Goal: Task Accomplishment & Management: Manage account settings

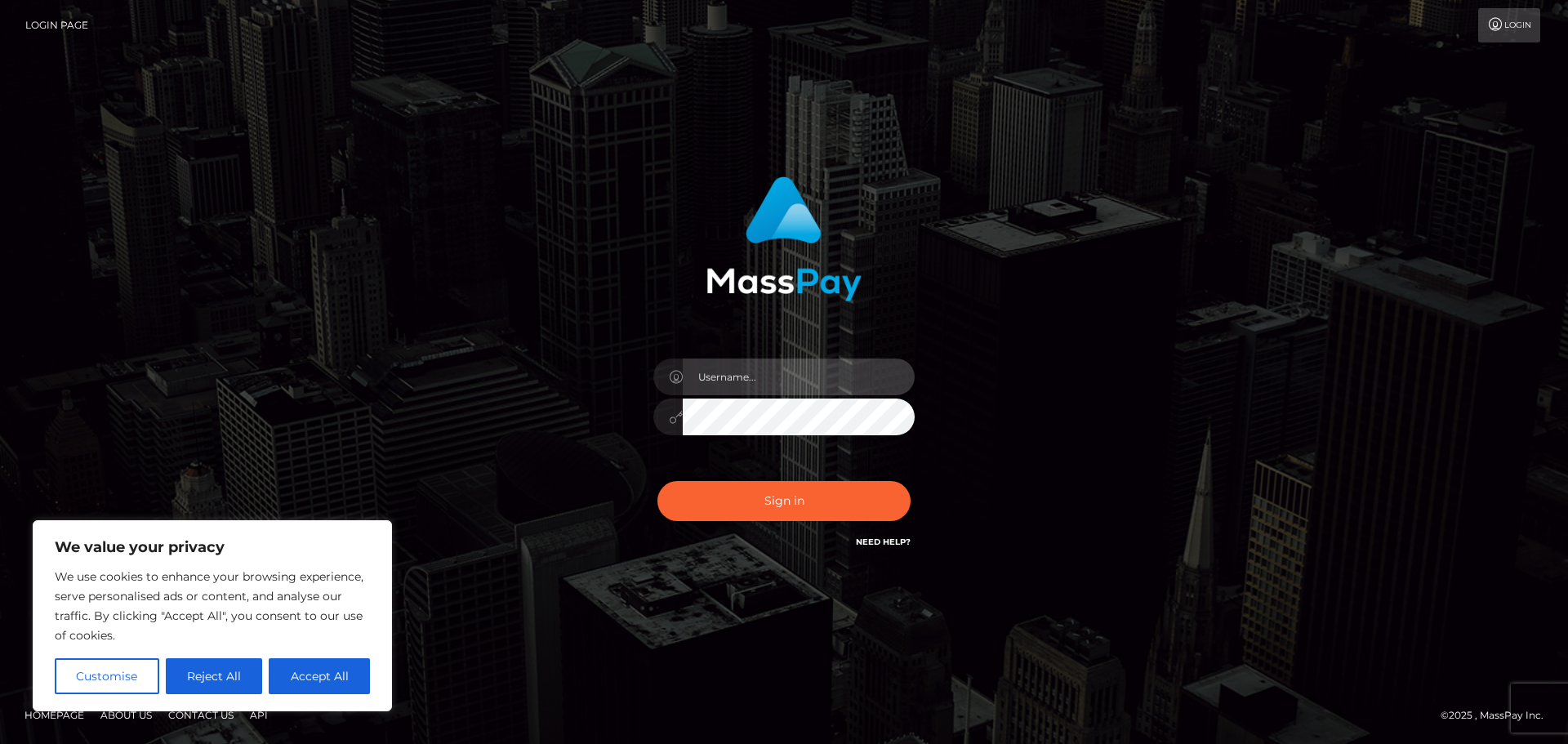
click at [769, 387] on input "text" at bounding box center [798, 377] width 232 height 36
type input "[EMAIL_ADDRESS][DOMAIN_NAME]"
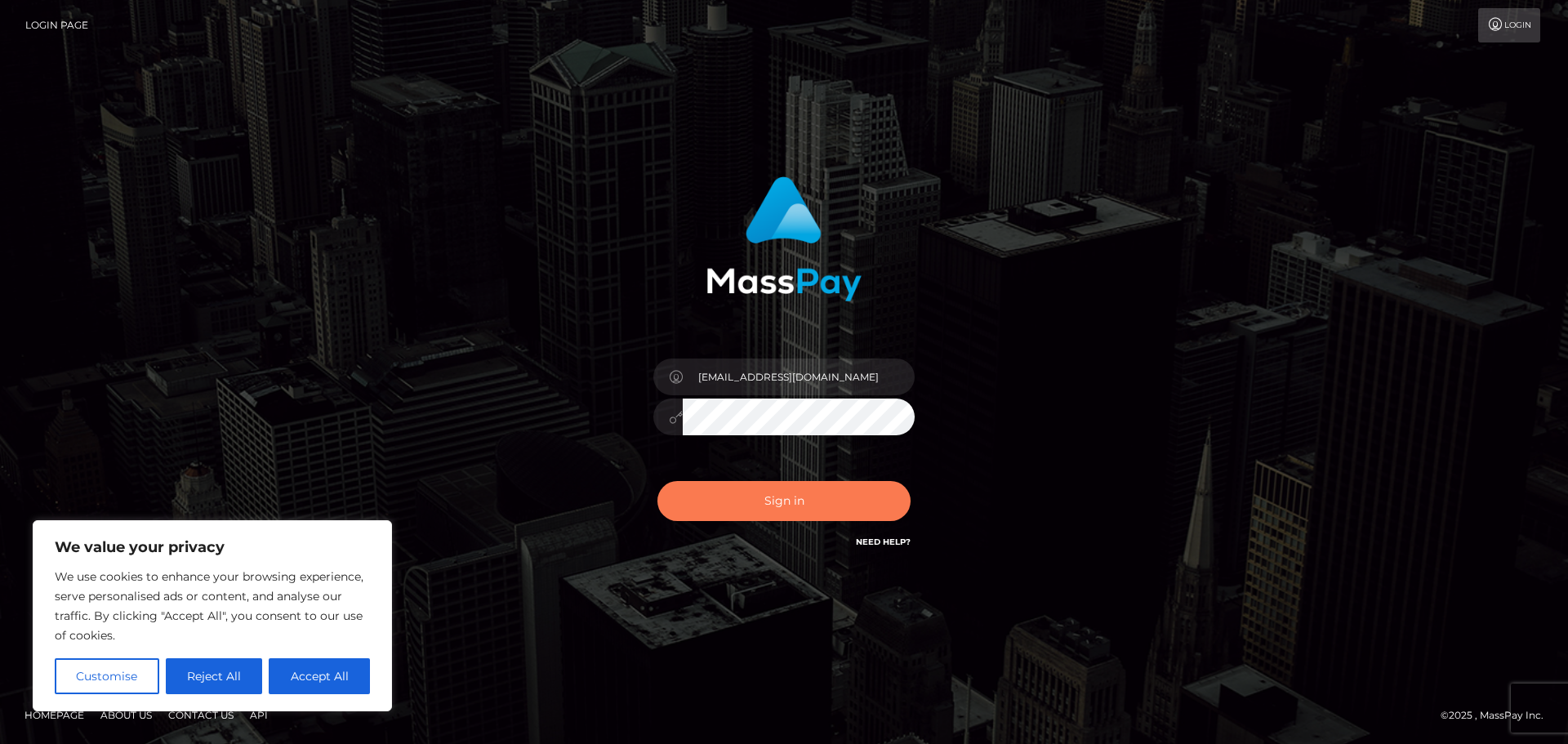
click at [797, 497] on button "Sign in" at bounding box center [784, 501] width 253 height 40
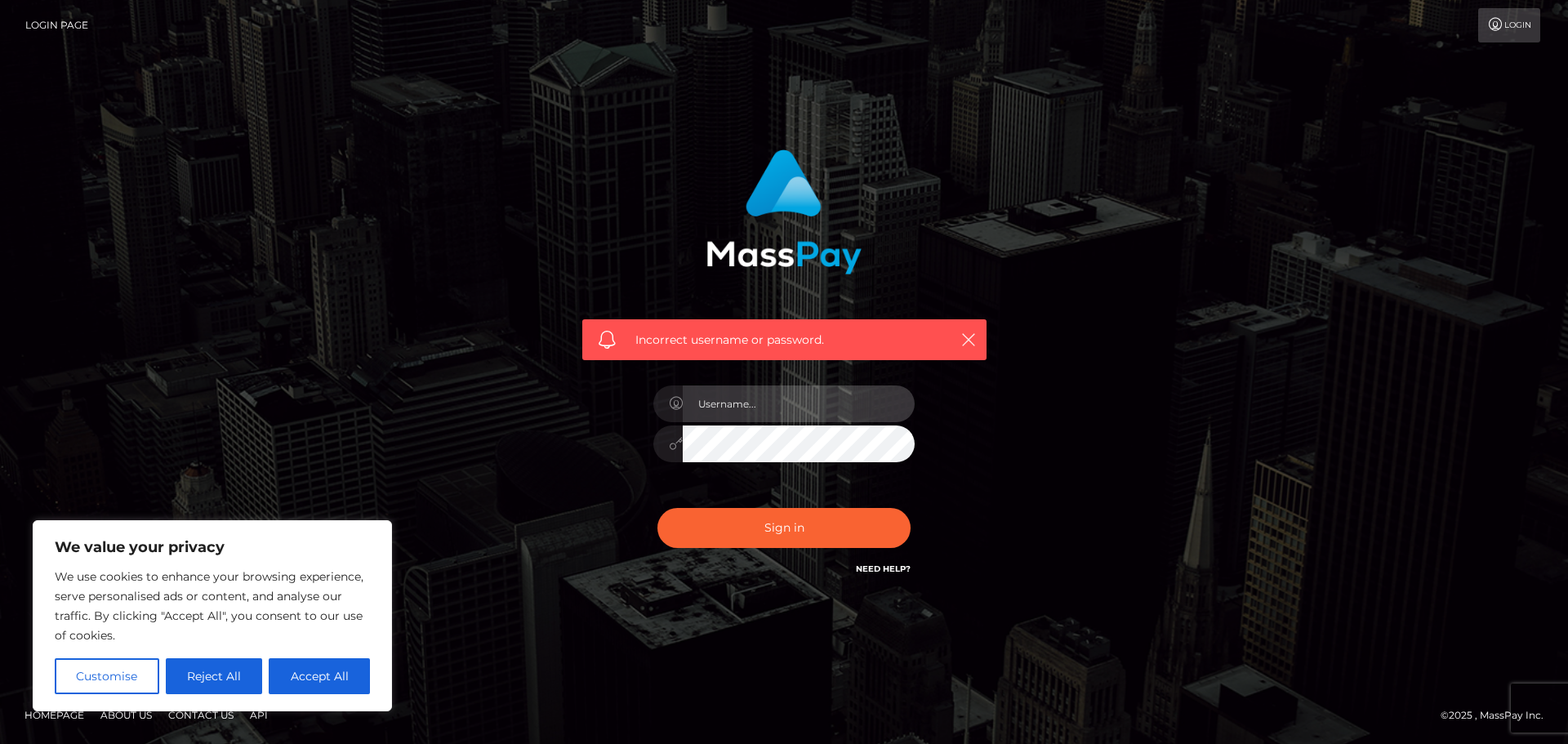
click at [786, 407] on input "text" at bounding box center [798, 403] width 232 height 36
type input "[EMAIL_ADDRESS][DOMAIN_NAME]"
click at [322, 670] on button "Accept All" at bounding box center [320, 677] width 102 height 36
checkbox input "true"
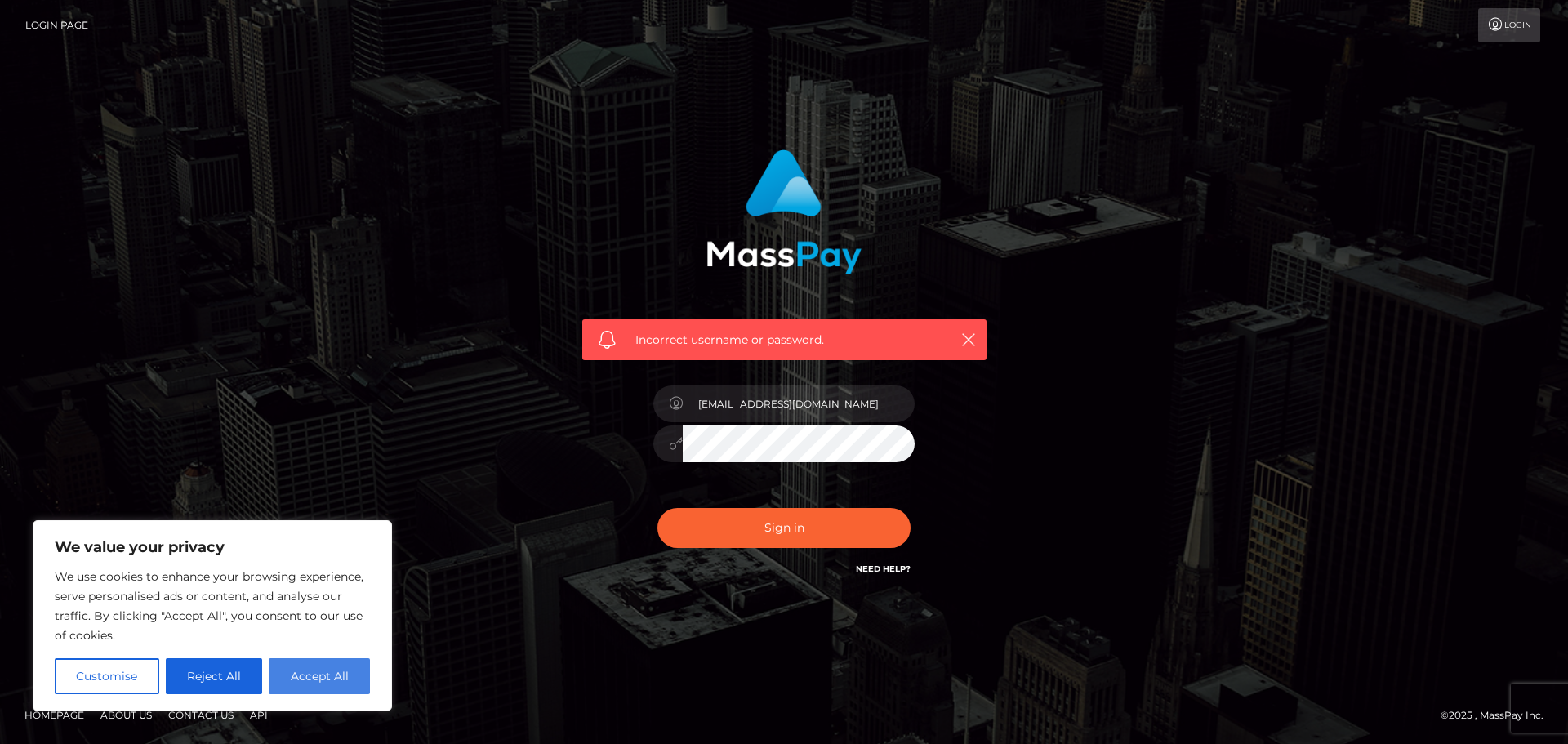
checkbox input "true"
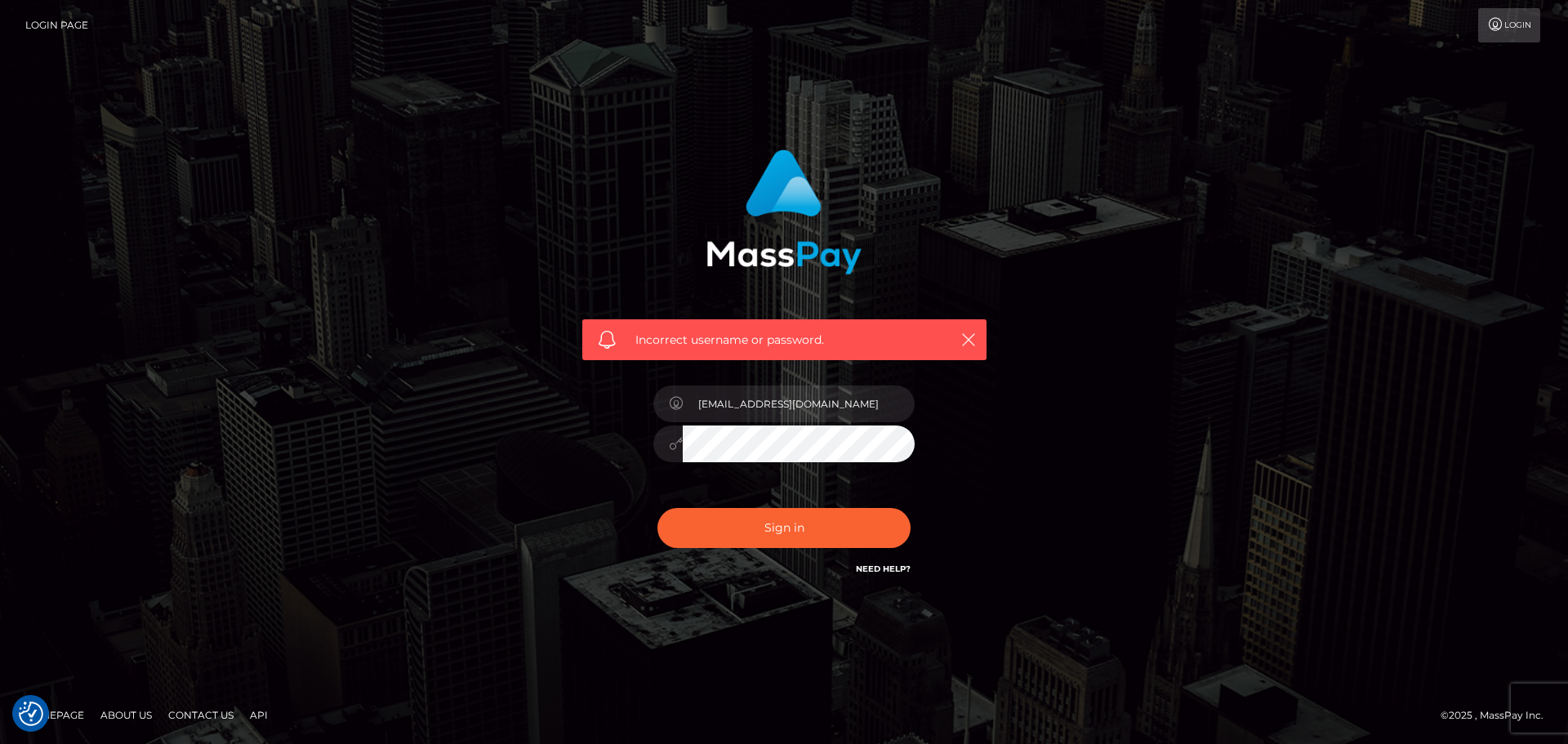
click at [862, 571] on link "Need Help?" at bounding box center [883, 569] width 54 height 11
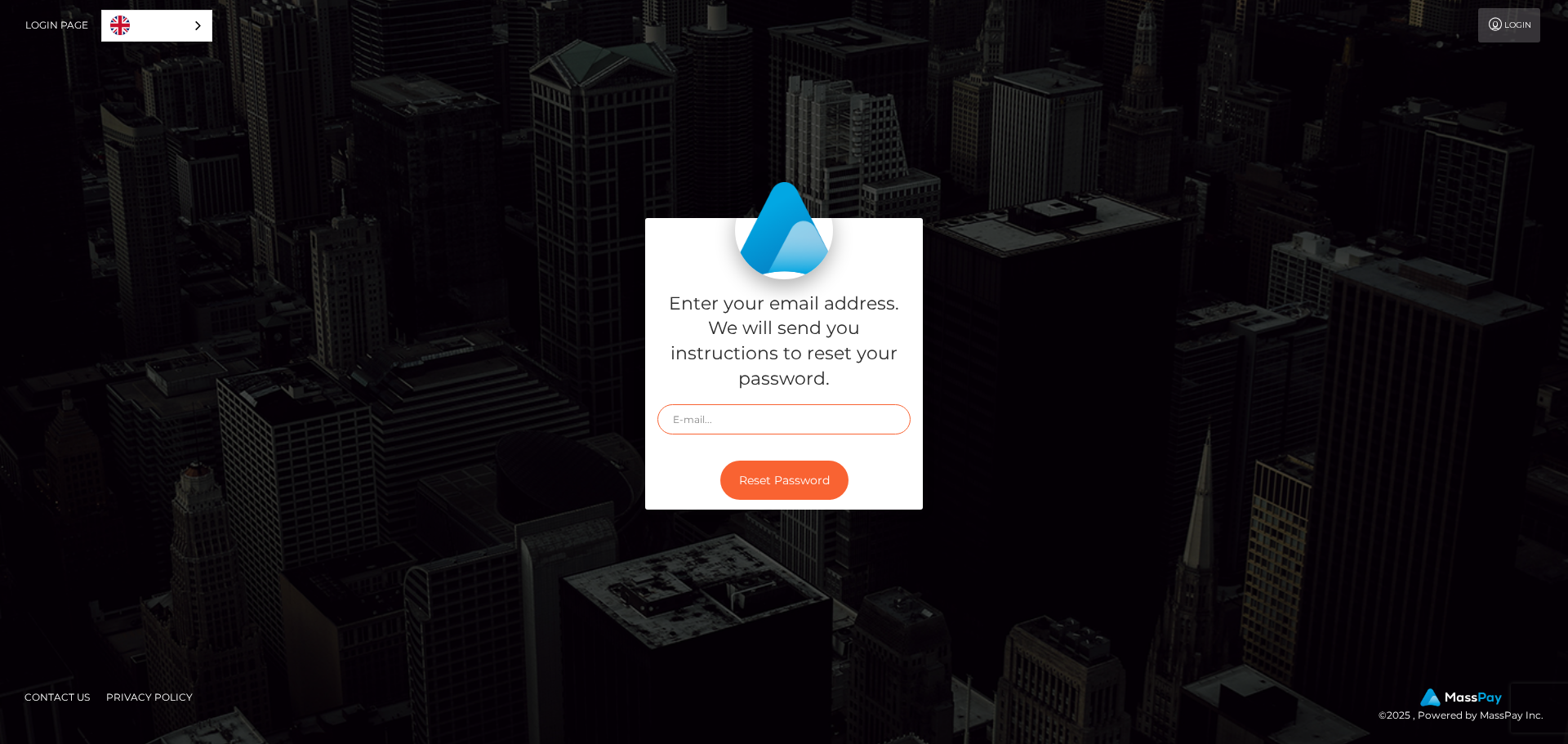
click at [748, 434] on input "text" at bounding box center [784, 419] width 253 height 30
type input "[EMAIL_ADDRESS][DOMAIN_NAME]"
click at [793, 481] on button "Reset Password" at bounding box center [784, 481] width 128 height 40
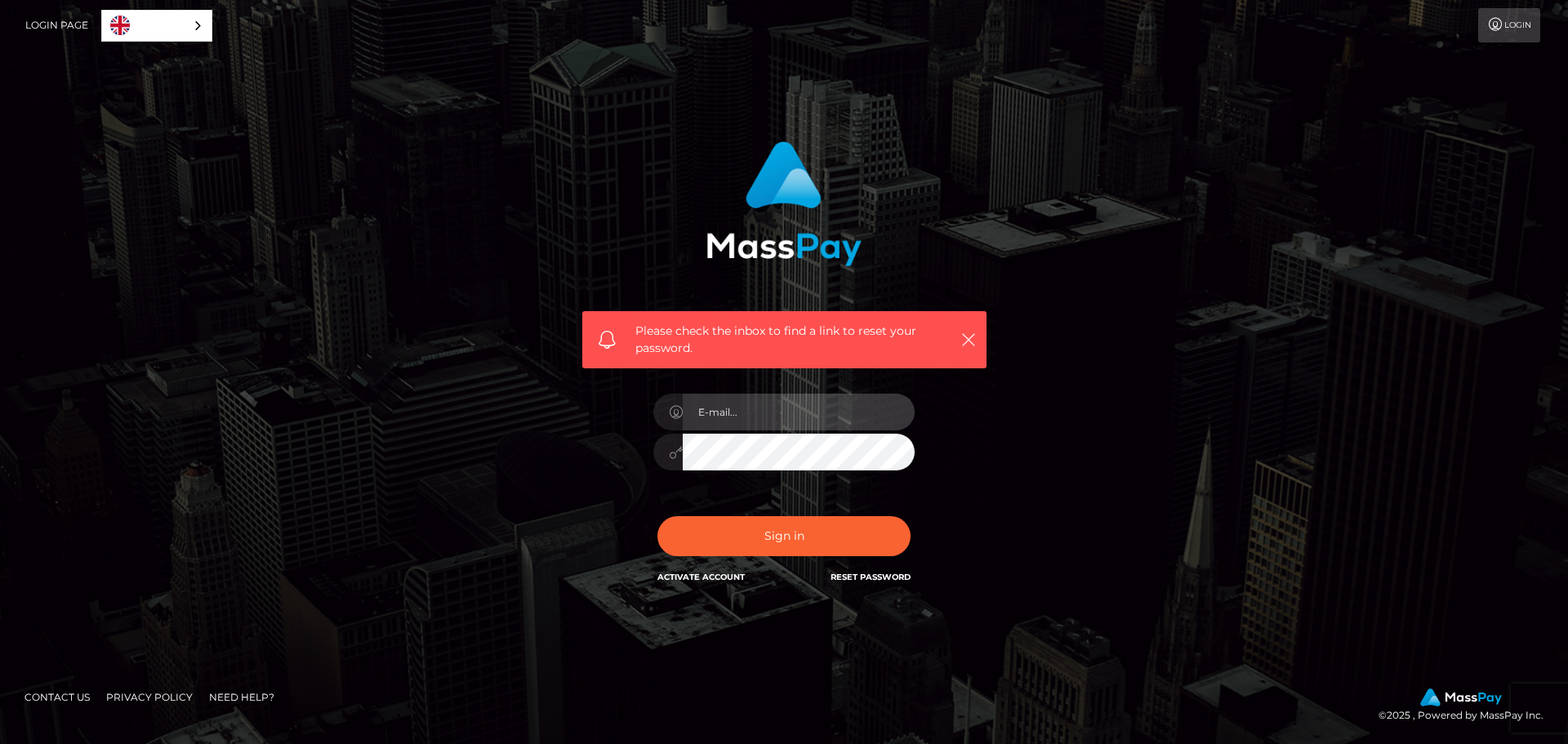
type input "[EMAIL_ADDRESS][DOMAIN_NAME]"
click at [447, 457] on div "Please check the inbox to find a link to reset your password. In order to prote…" at bounding box center [784, 372] width 931 height 487
click at [657, 516] on button "Sign in" at bounding box center [784, 536] width 253 height 40
